Goal: Task Accomplishment & Management: Use online tool/utility

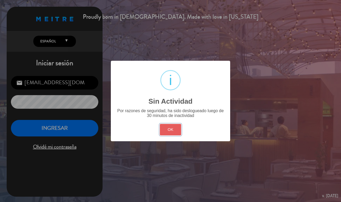
click at [164, 124] on button "OK" at bounding box center [171, 129] width 22 height 11
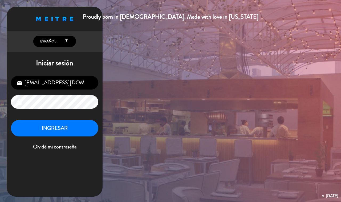
click at [76, 130] on button "INGRESAR" at bounding box center [54, 128] width 87 height 17
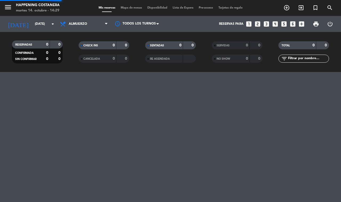
click at [127, 8] on span "Mapa de mesas" at bounding box center [131, 7] width 27 height 3
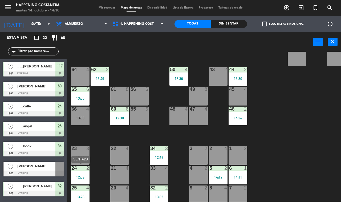
scroll to position [133, 0]
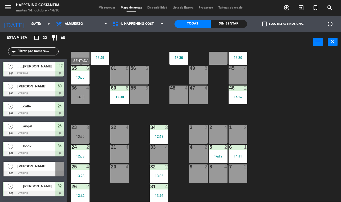
click at [78, 75] on div "13:30" at bounding box center [80, 77] width 19 height 4
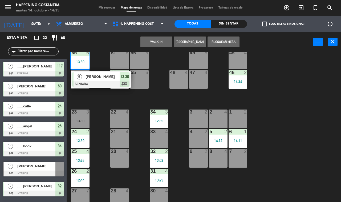
scroll to position [157, 0]
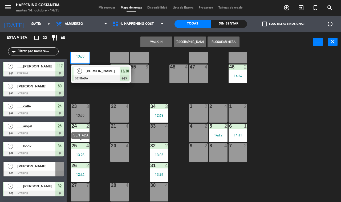
click at [83, 148] on div "25 4 13:26" at bounding box center [80, 152] width 19 height 19
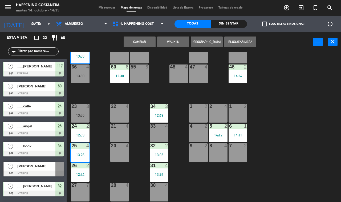
click at [83, 153] on div "13:26" at bounding box center [80, 155] width 19 height 4
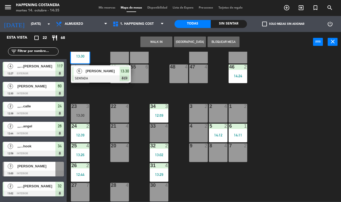
click at [287, 196] on div "69 2 122 6 121 3 14:00 120 6 14 4 CAVA 22 101 4 94 2 70 2 123 6 131 2 134 2 132…" at bounding box center [205, 127] width 271 height 150
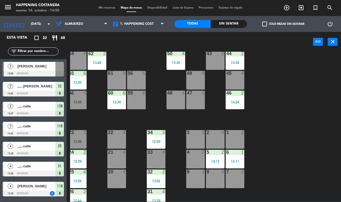
scroll to position [157, 3]
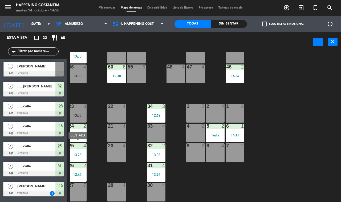
click at [80, 153] on div "13:26" at bounding box center [77, 155] width 19 height 4
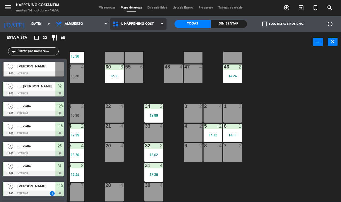
scroll to position [157, 7]
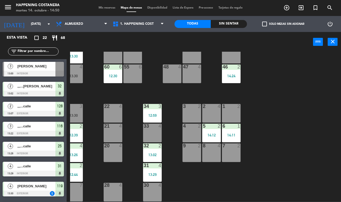
click at [77, 147] on div "25 4 13:26" at bounding box center [73, 152] width 19 height 19
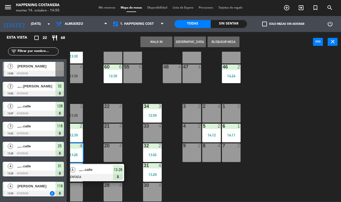
click at [101, 167] on span ",,,...calle" at bounding box center [96, 170] width 34 height 6
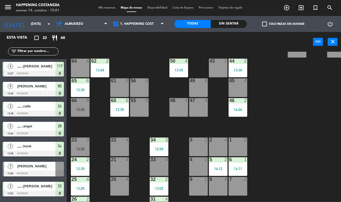
scroll to position [122, 0]
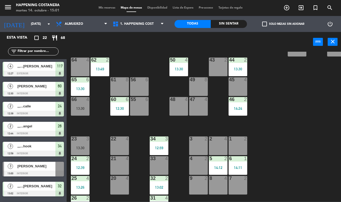
click at [181, 61] on div at bounding box center [179, 60] width 9 height 5
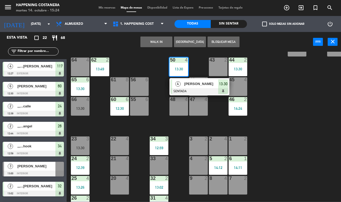
click at [299, 109] on div "69 2 122 6 121 3 14:00 120 6 14 4 CAVA 22 101 4 94 2 70 2 123 6 131 2 134 2 132…" at bounding box center [205, 127] width 271 height 150
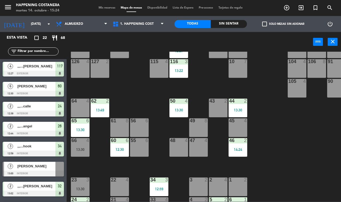
scroll to position [0, 0]
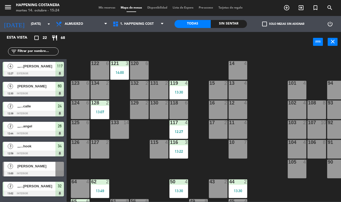
click at [179, 151] on div "13:22" at bounding box center [178, 151] width 19 height 4
